Goal: Task Accomplishment & Management: Manage account settings

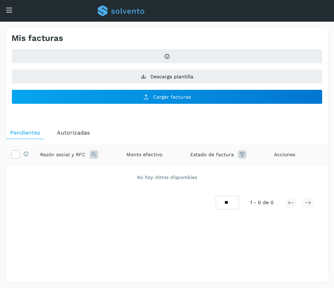
click at [9, 5] on div "Conoce nuestros beneficios i Hola, [EMAIL_ADDRESS][PERSON_NAME][DOMAIN_NAME]" at bounding box center [167, 11] width 334 height 22
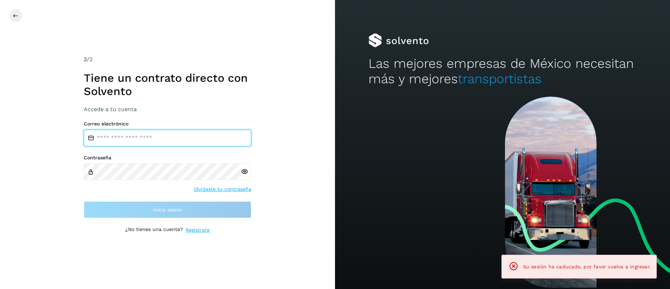
type input "**********"
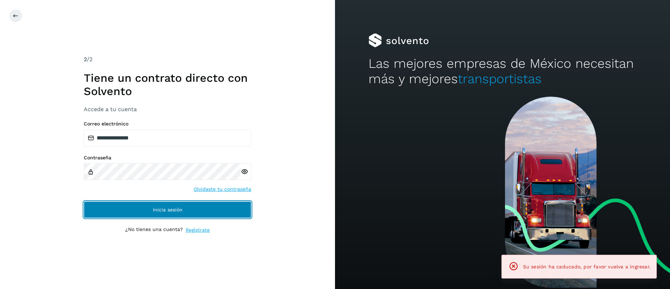
click at [160, 211] on span "Inicia sesión" at bounding box center [168, 209] width 30 height 5
